Goal: Task Accomplishment & Management: Use online tool/utility

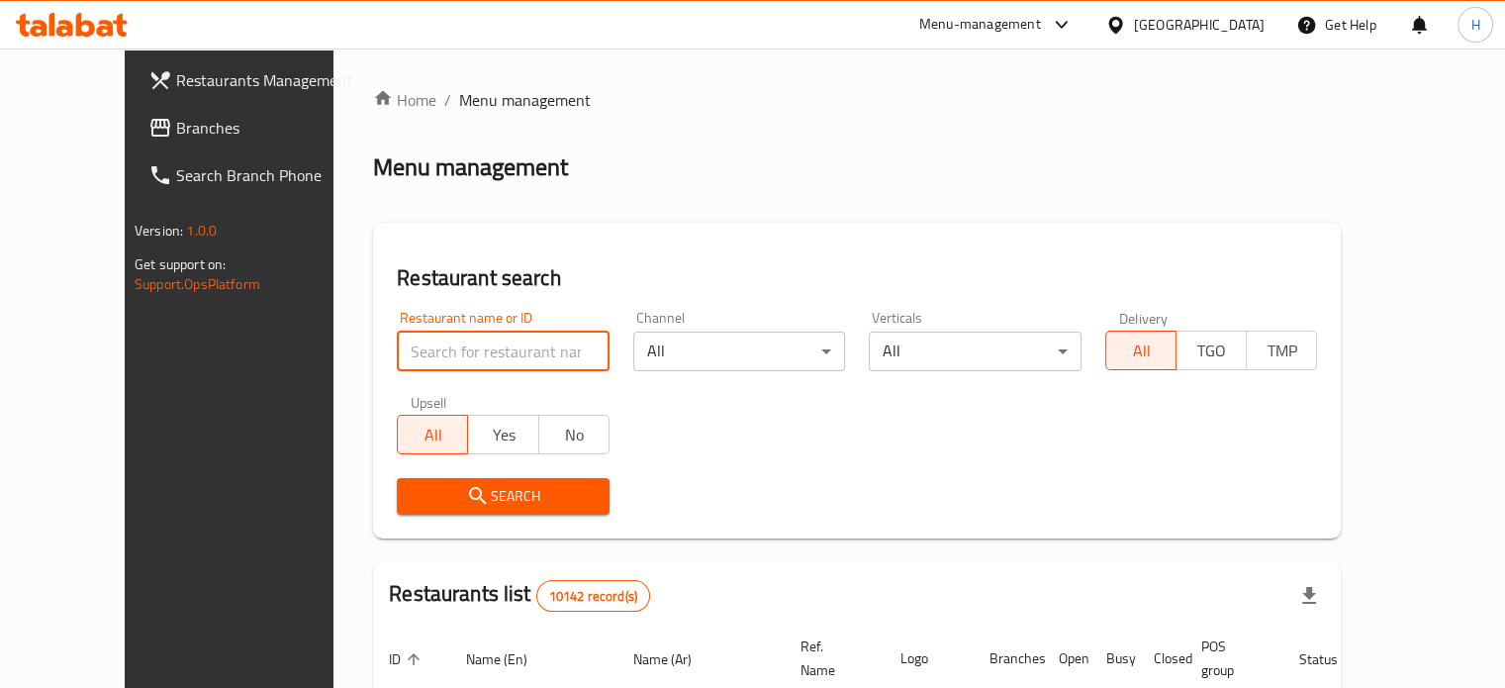
click at [459, 355] on input "search" at bounding box center [503, 351] width 213 height 40
type input "pizaza"
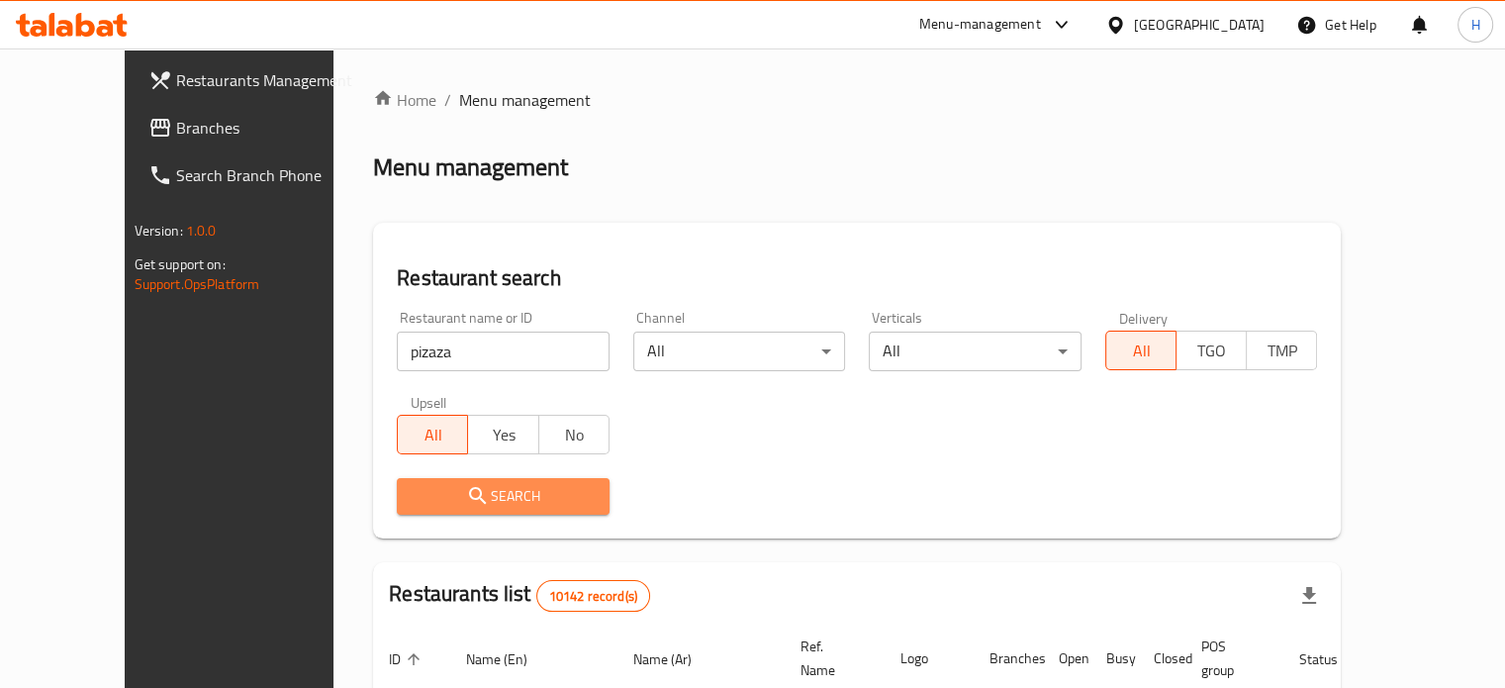
click at [475, 505] on span "Search" at bounding box center [503, 496] width 181 height 25
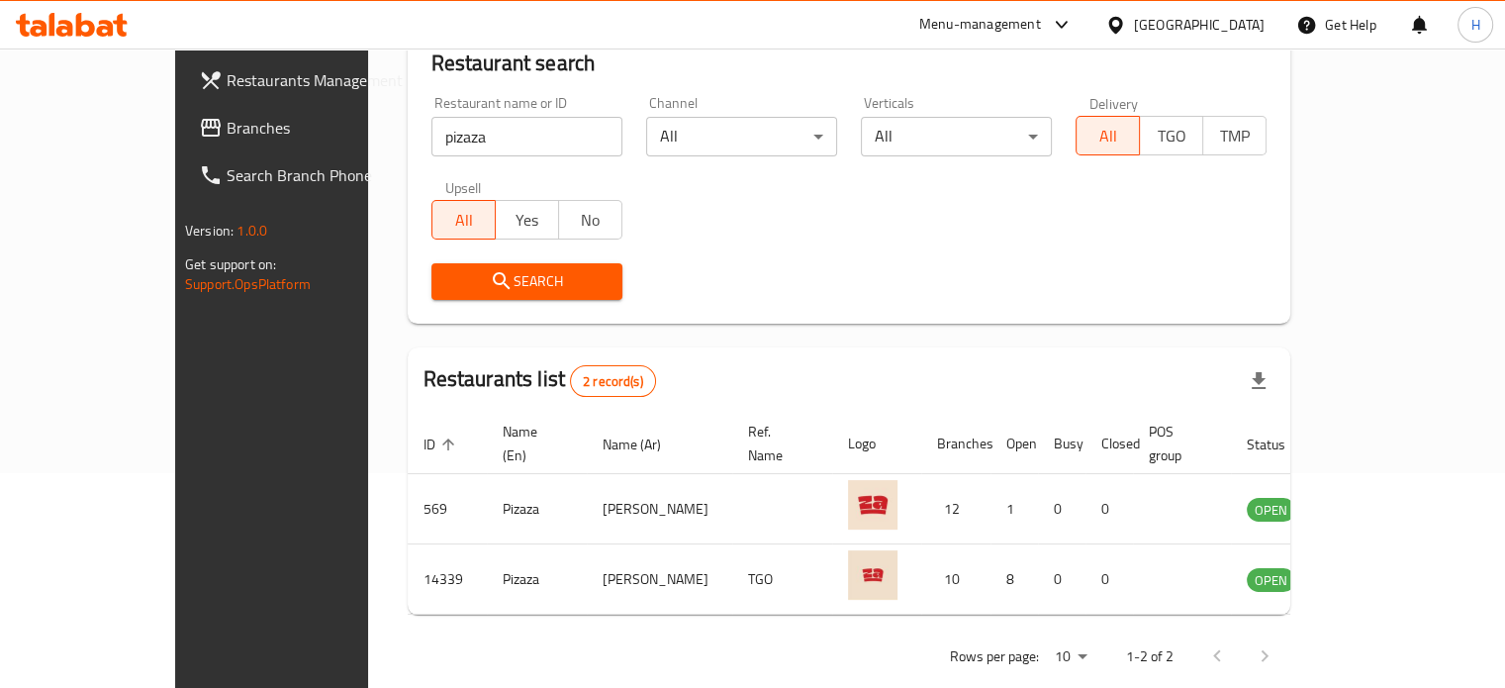
scroll to position [217, 0]
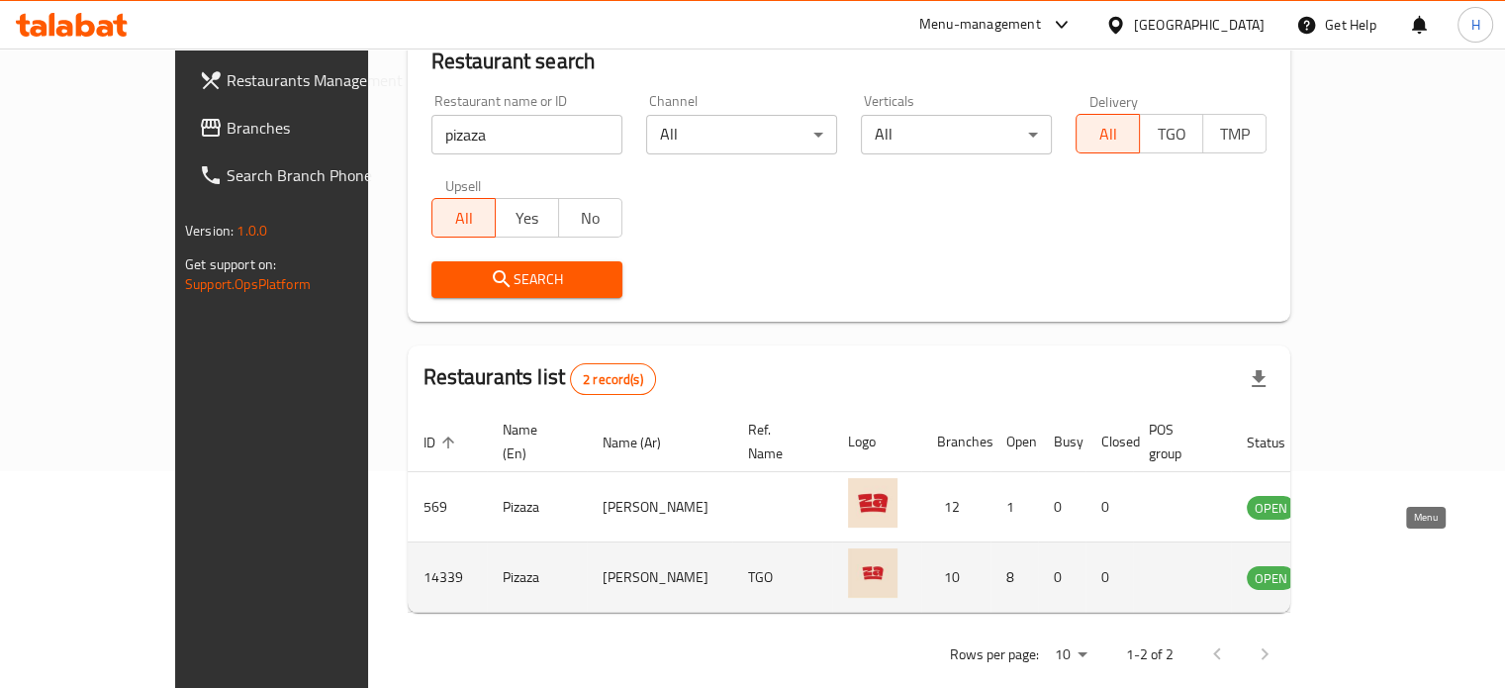
click at [1373, 570] on icon "enhanced table" at bounding box center [1363, 578] width 22 height 17
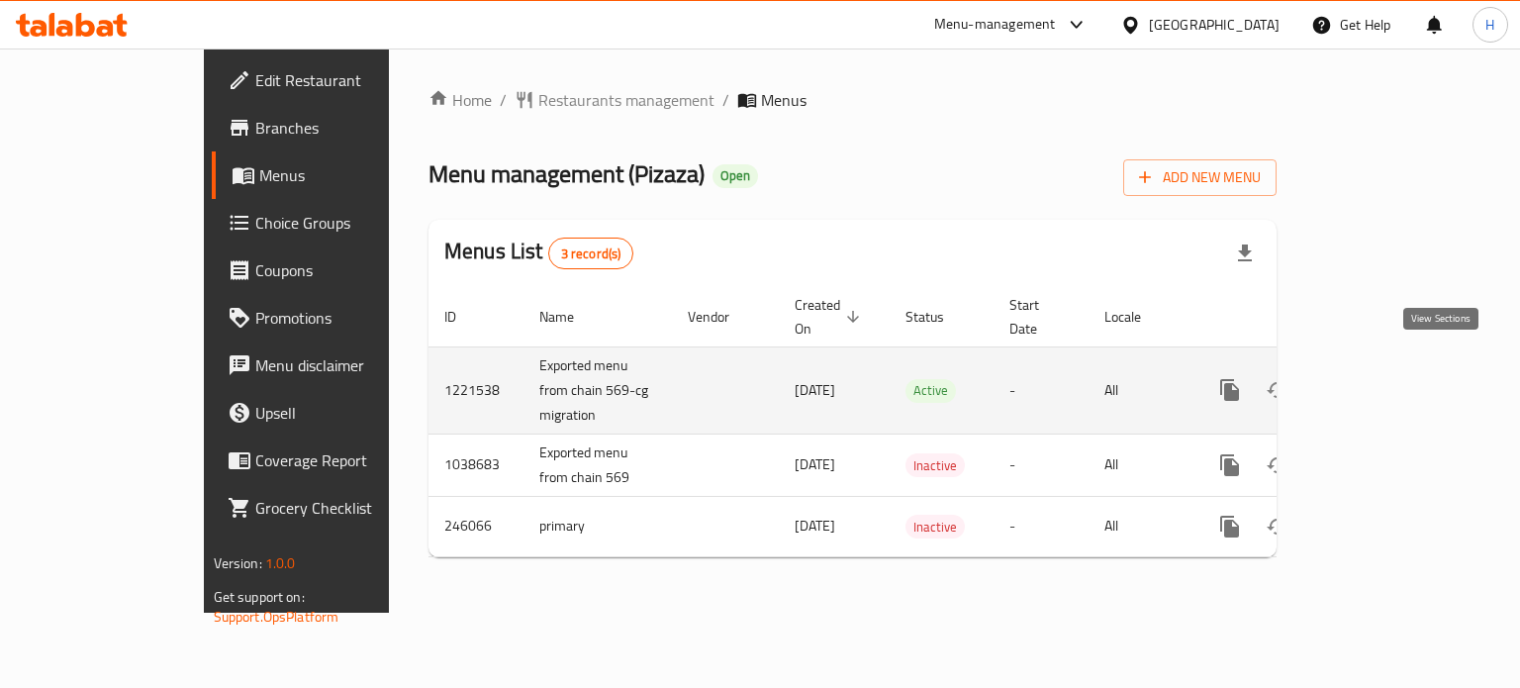
click at [1384, 378] on icon "enhanced table" at bounding box center [1373, 390] width 24 height 24
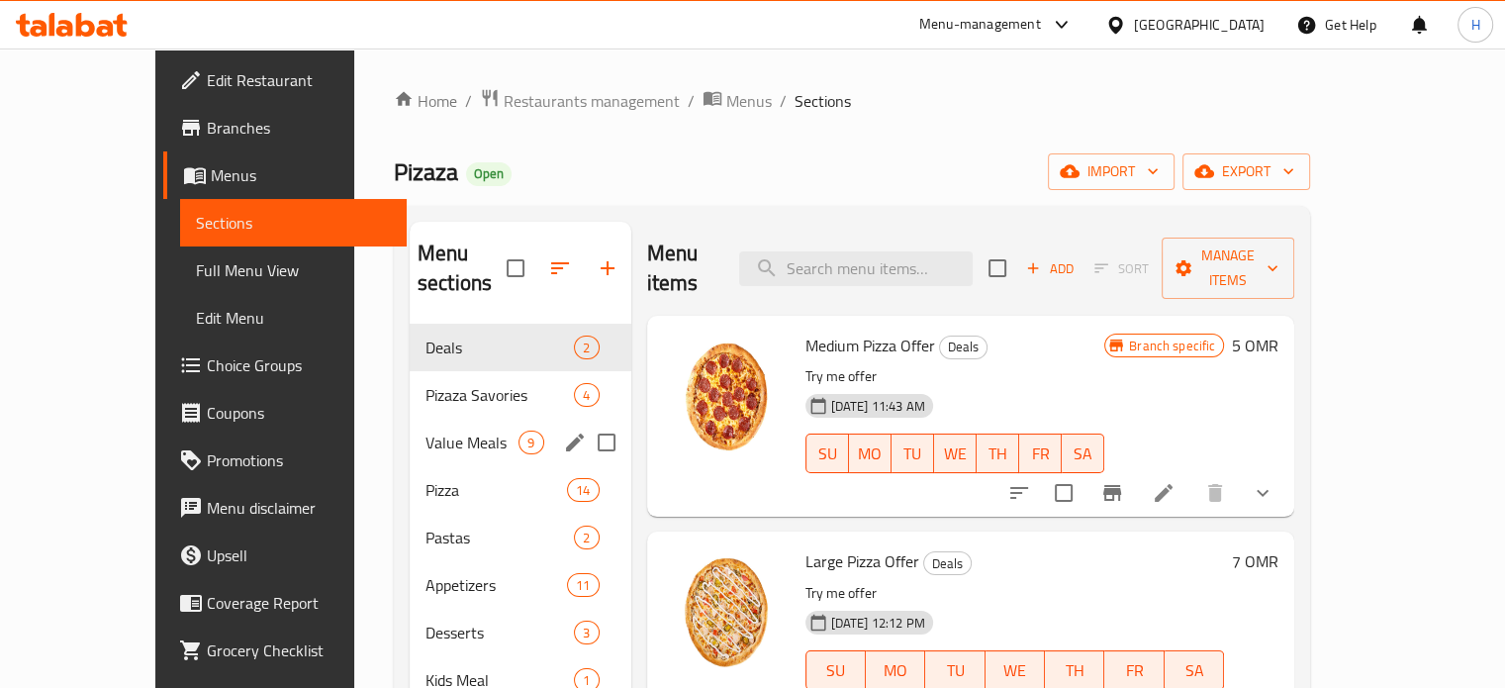
click at [410, 419] on div "Value Meals 9" at bounding box center [521, 442] width 222 height 47
